Goal: Task Accomplishment & Management: Manage account settings

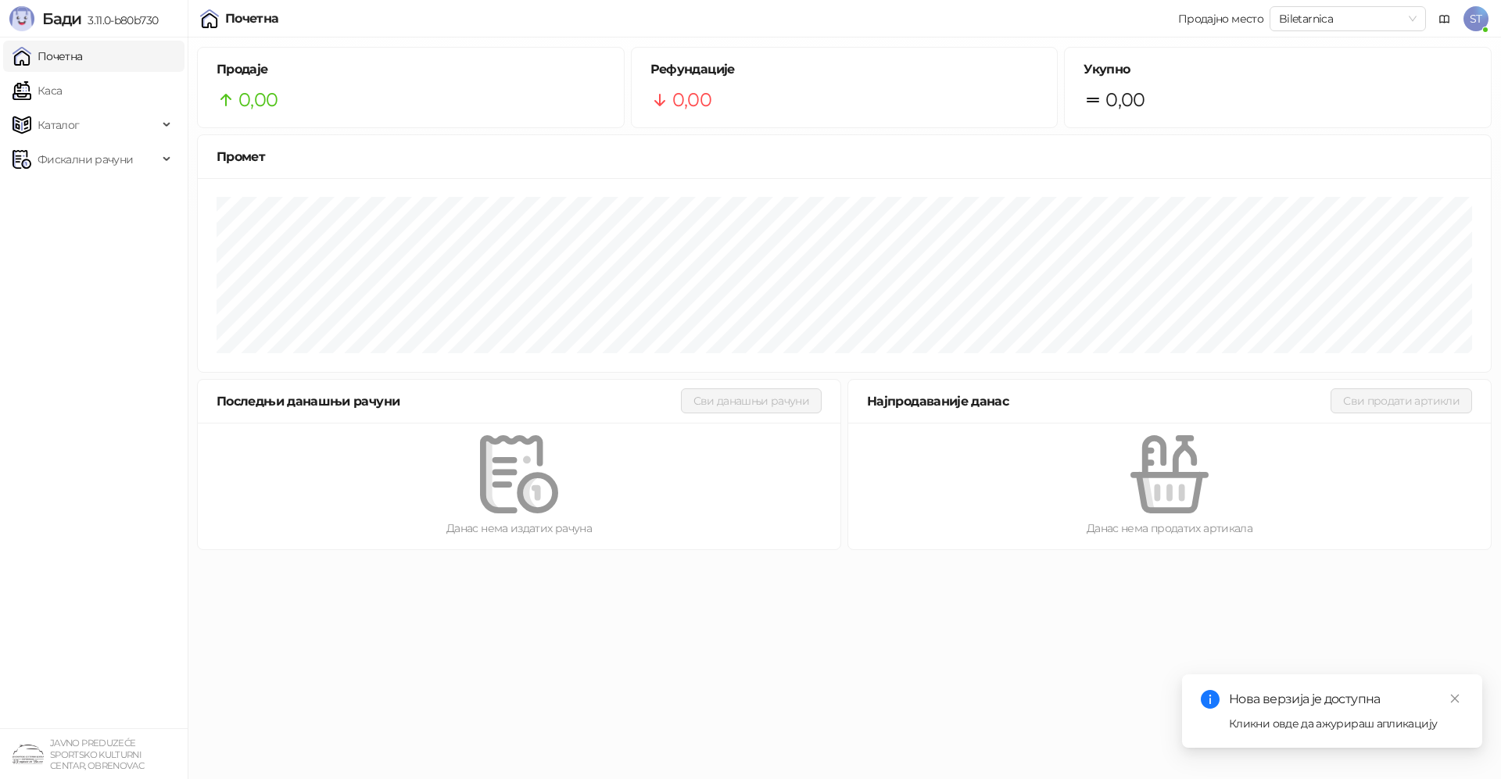
click at [1471, 18] on span "ST" at bounding box center [1476, 18] width 25 height 25
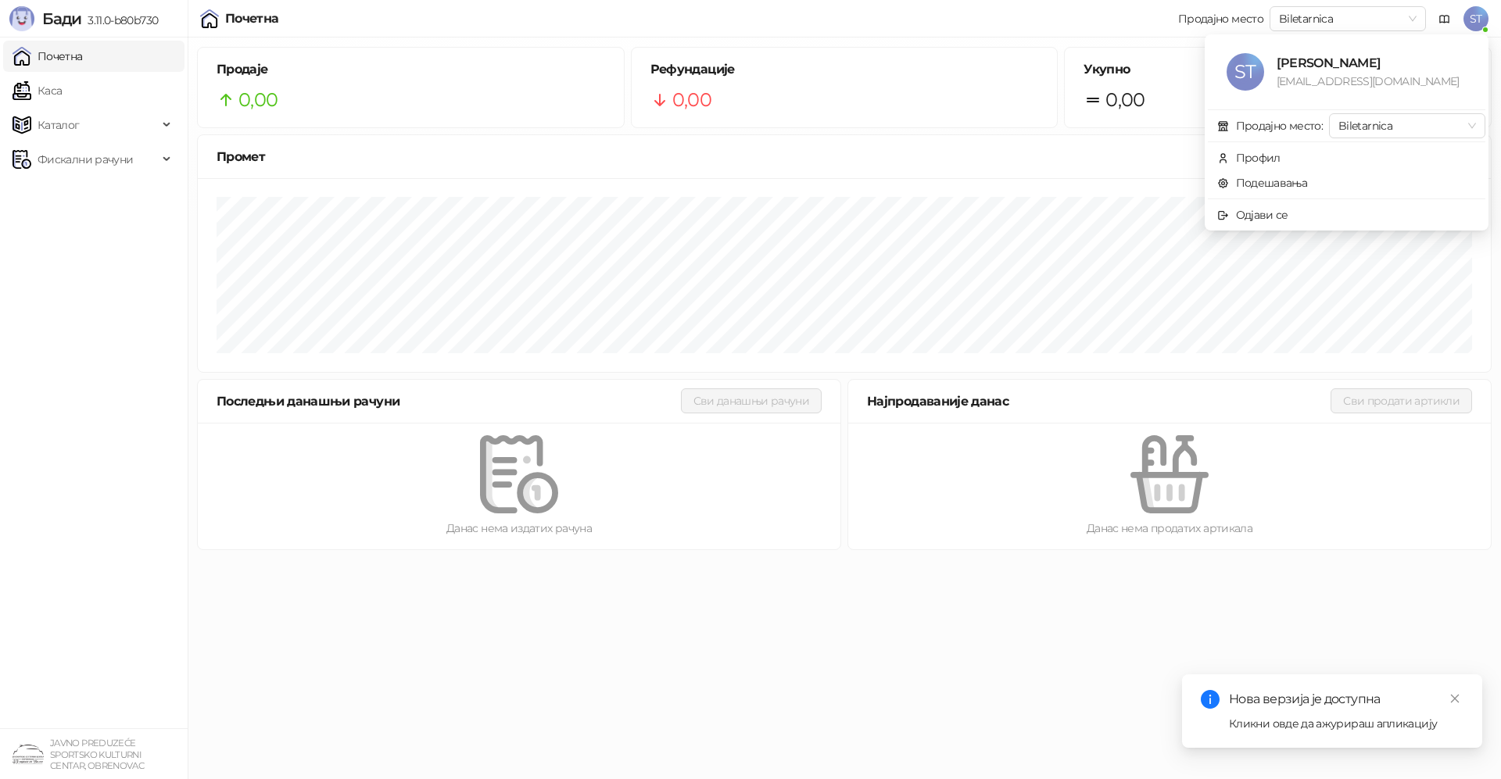
click at [1332, 719] on div "Кликни овде да ажурираш апликацију" at bounding box center [1346, 723] width 235 height 17
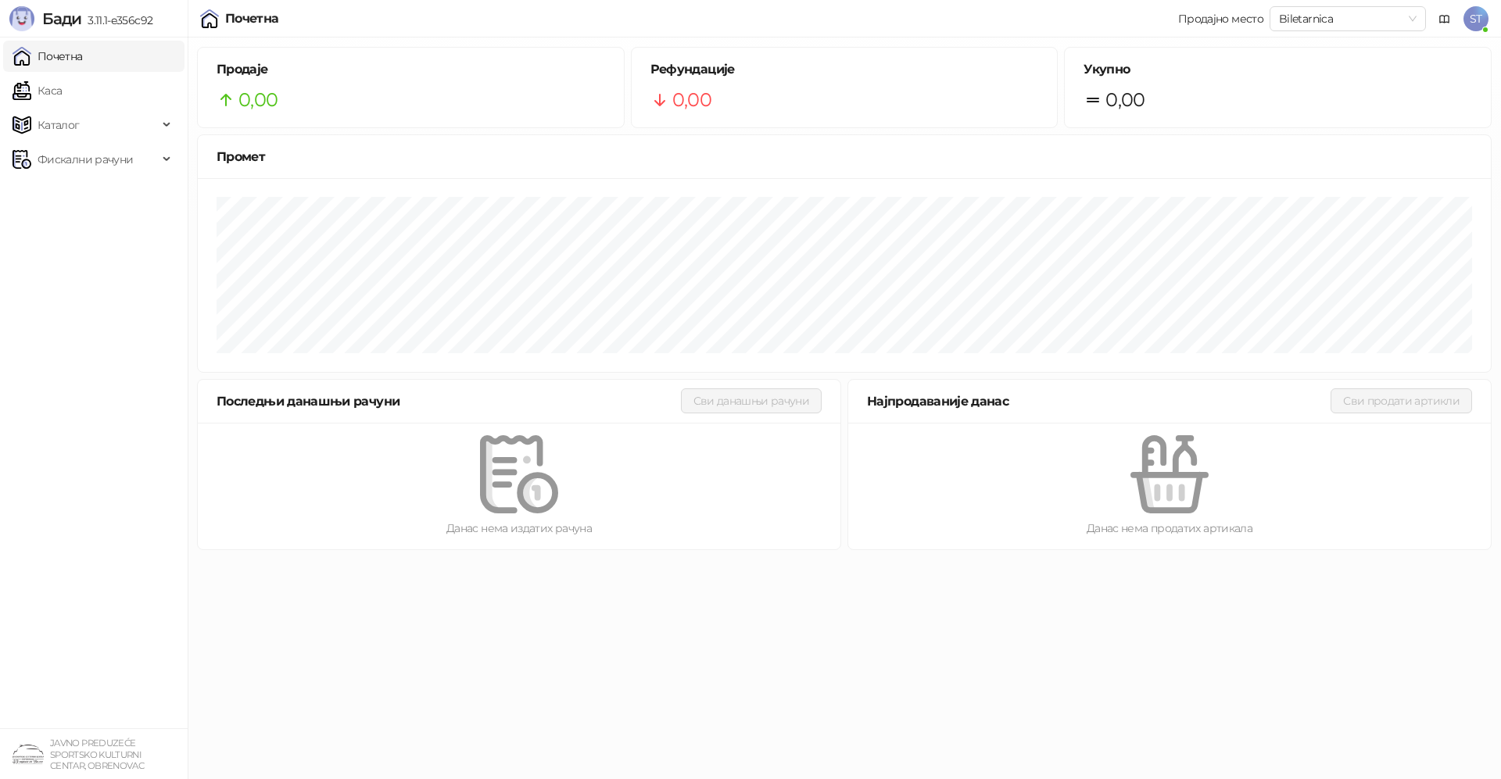
click at [1476, 26] on span "ST" at bounding box center [1476, 18] width 25 height 25
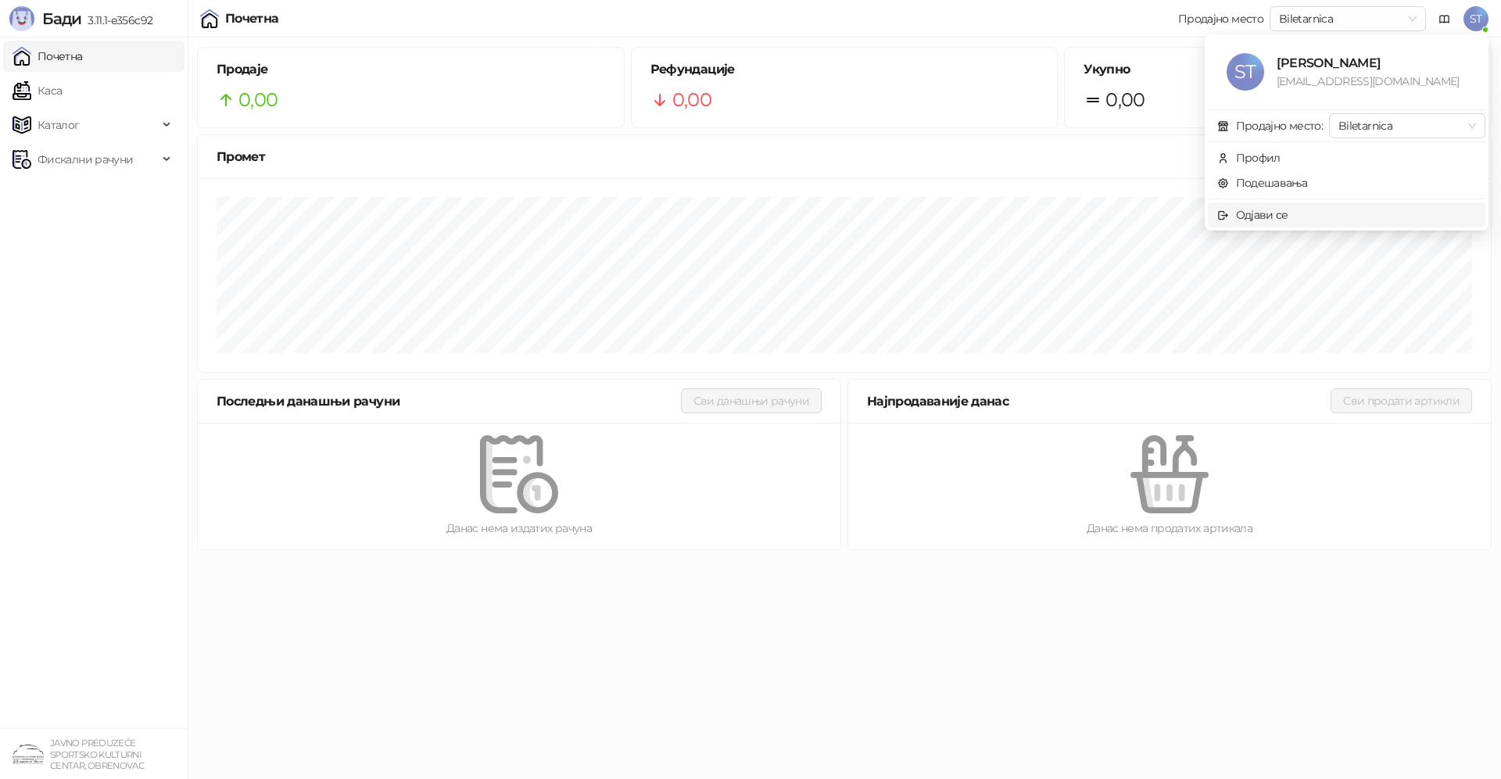
click at [1269, 217] on div "Одјави се" at bounding box center [1262, 214] width 52 height 17
